Goal: Find specific page/section: Find specific page/section

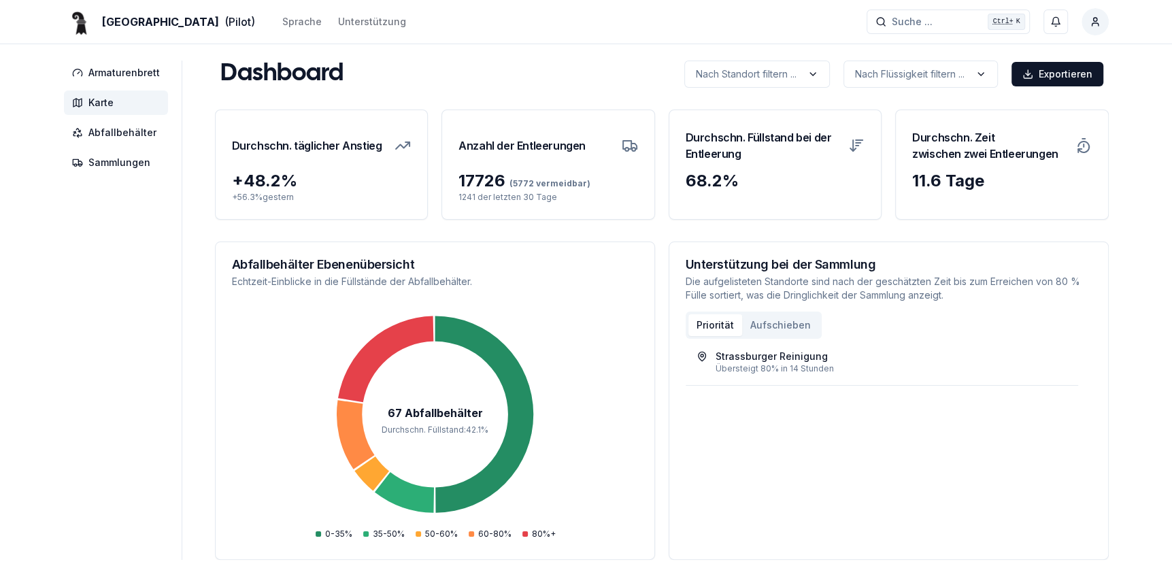
click at [93, 103] on span "Karte" at bounding box center [100, 103] width 25 height 14
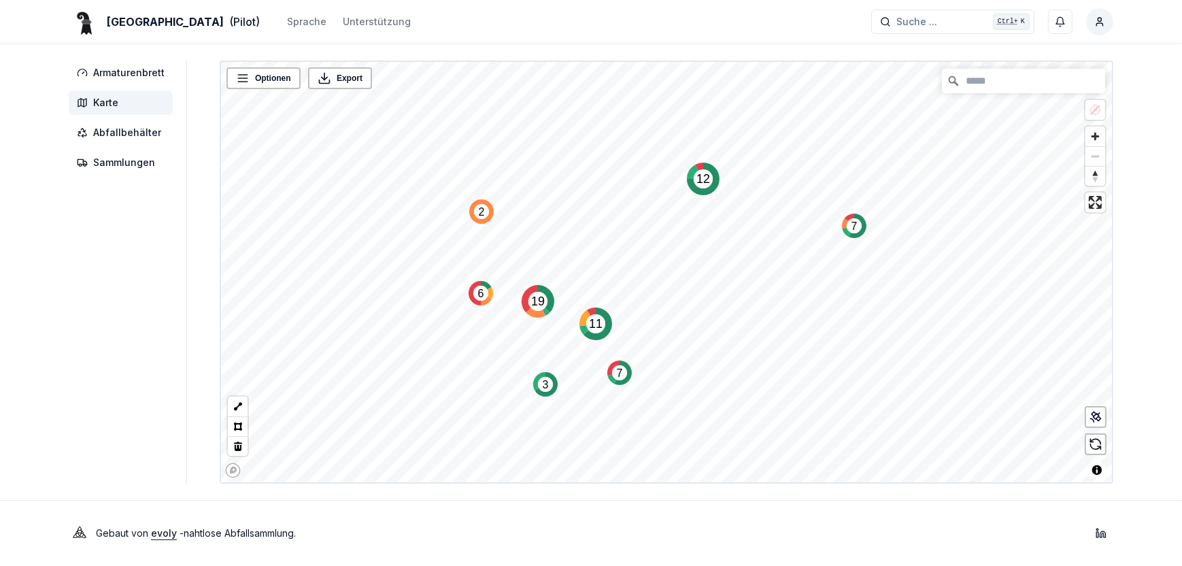
click at [700, 191] on icon "Map marker" at bounding box center [703, 179] width 33 height 33
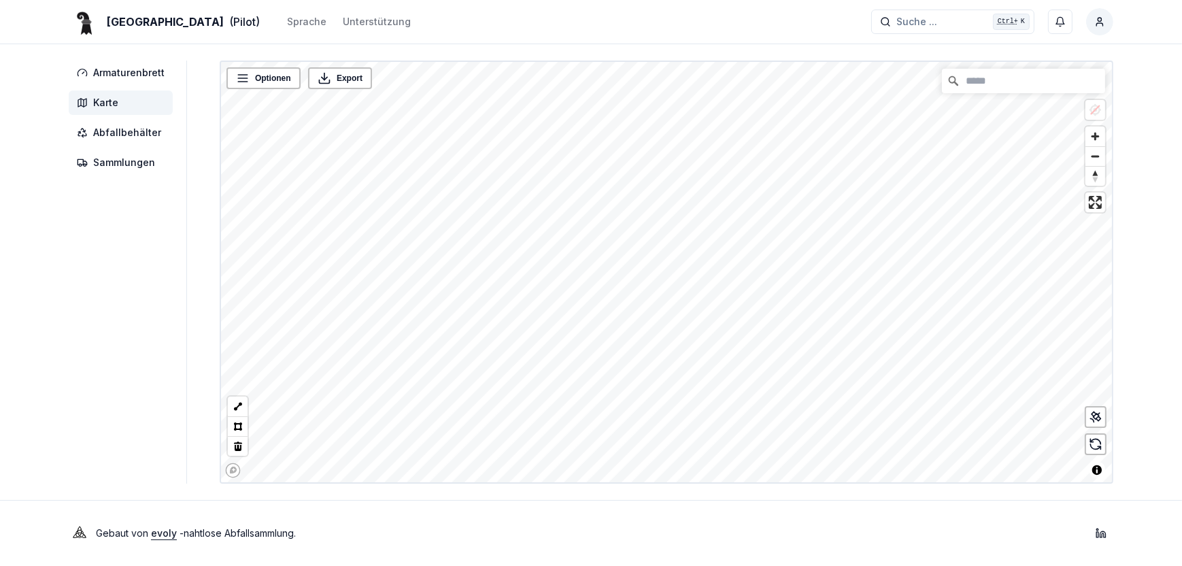
click at [747, 537] on div "Basel (Pilot) Sprache Unterstützung Suche ... Suche ... Ctrl+ K [PERSON_NAME] A…" at bounding box center [591, 283] width 1182 height 566
click at [792, 555] on div "Basel (Pilot) Sprache Unterstützung Suche ... Suche ... Ctrl+ K [PERSON_NAME] A…" at bounding box center [591, 283] width 1182 height 566
click at [746, 486] on div "Basel (Pilot) Sprache Unterstützung Suche ... Suche ... Ctrl+ K [PERSON_NAME] A…" at bounding box center [591, 283] width 1182 height 566
